Goal: Task Accomplishment & Management: Manage account settings

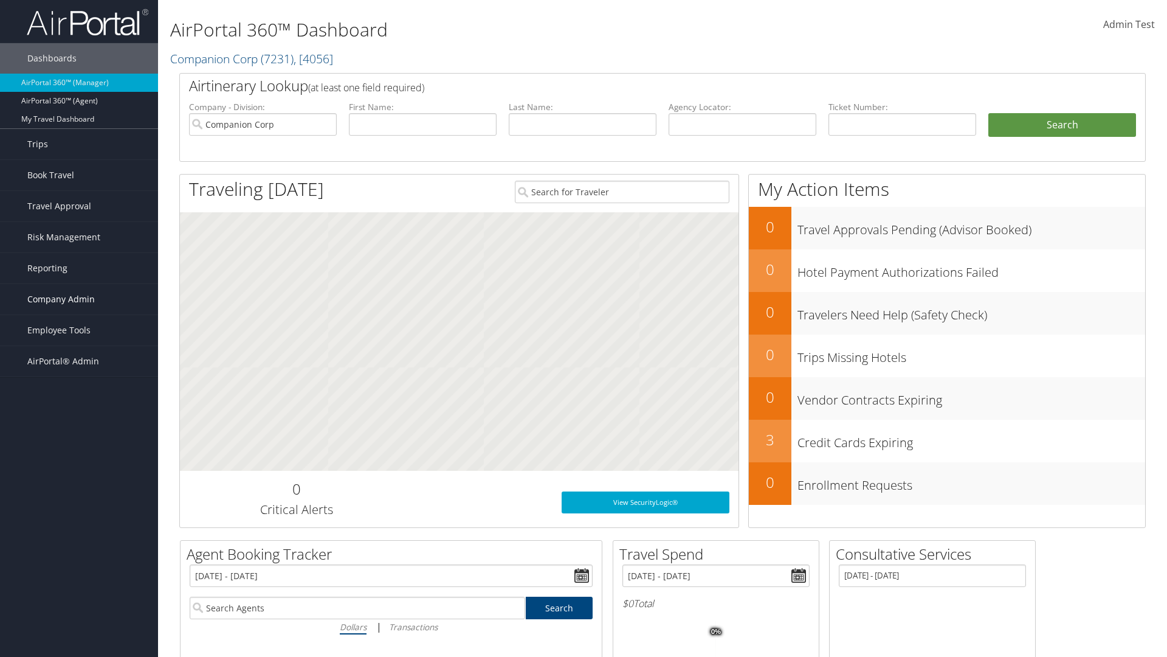
click at [79, 299] on span "Company Admin" at bounding box center [60, 299] width 67 height 30
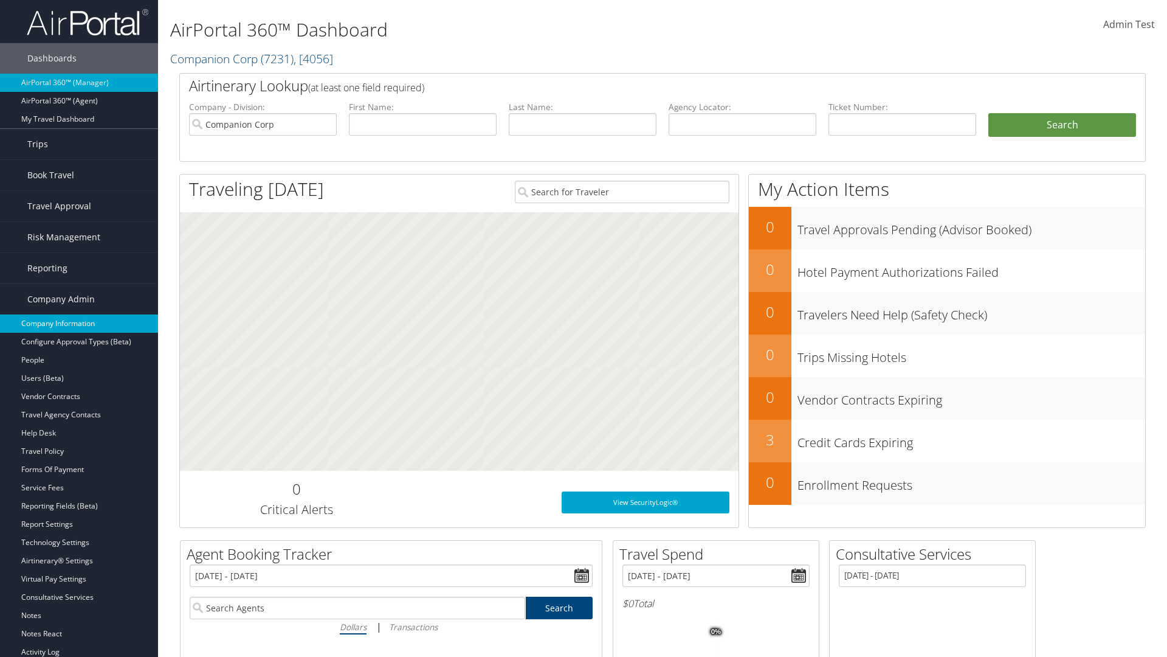
click at [79, 323] on link "Company Information" at bounding box center [79, 323] width 158 height 18
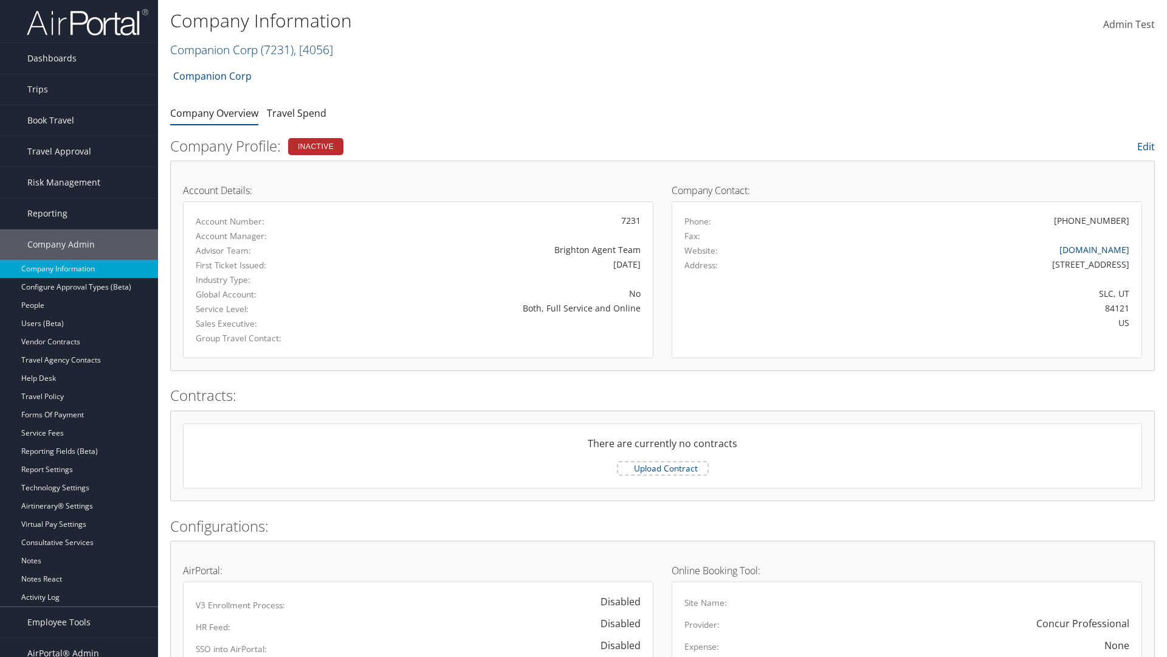
click at [214, 49] on link "Companion Corp ( 7231 ) , [ 4056 ]" at bounding box center [251, 49] width 163 height 16
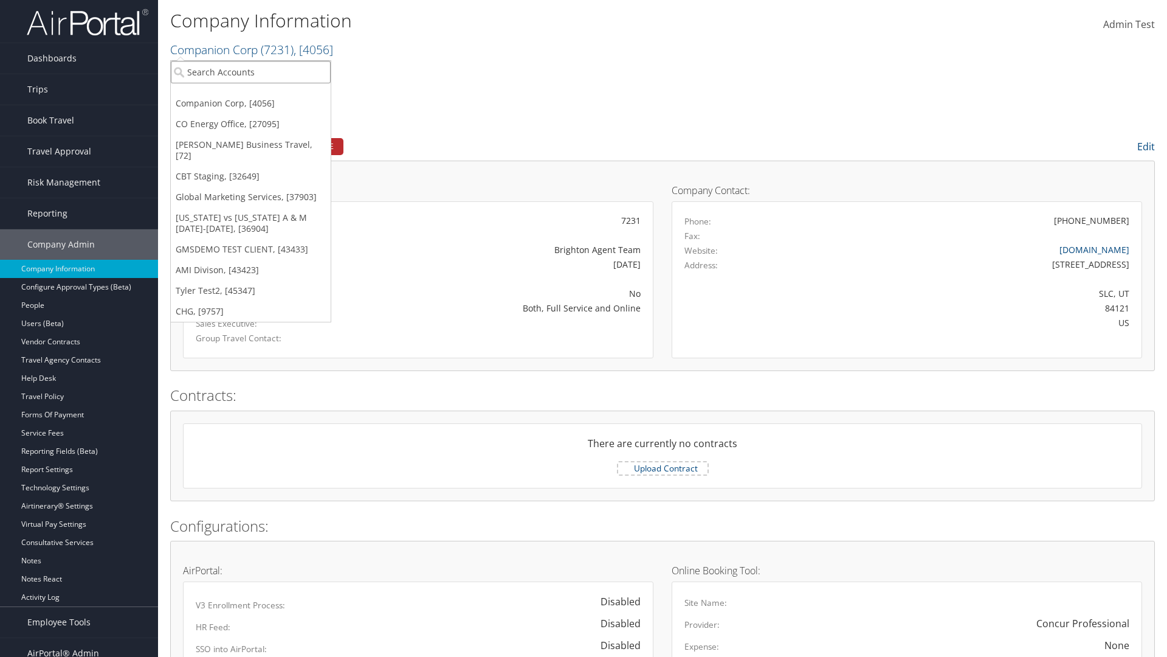
click at [251, 72] on input "search" at bounding box center [251, 72] width 160 height 22
type input "CBTSTG"
click at [251, 94] on div "CBT Staging (CBTSTG), [32649]" at bounding box center [250, 94] width 173 height 11
